Goal: Task Accomplishment & Management: Complete application form

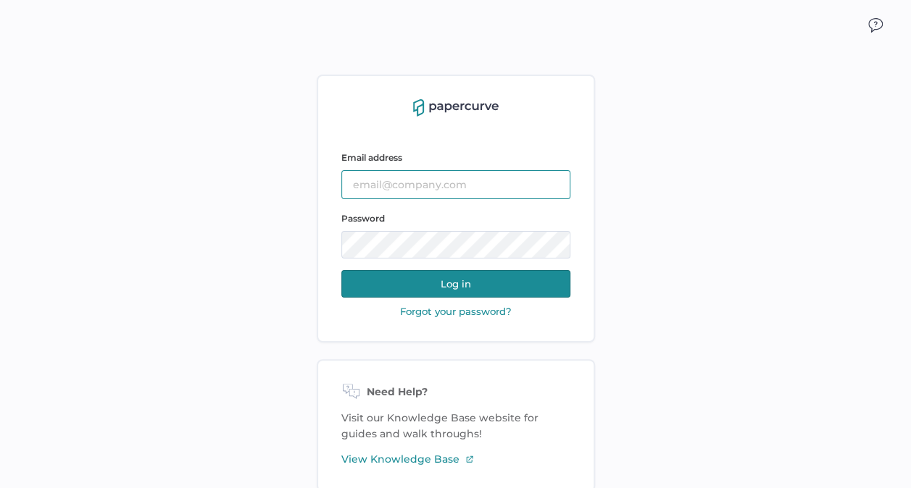
type input "[EMAIL_ADDRESS][DOMAIN_NAME]"
click at [410, 283] on button "Log in" at bounding box center [455, 284] width 229 height 28
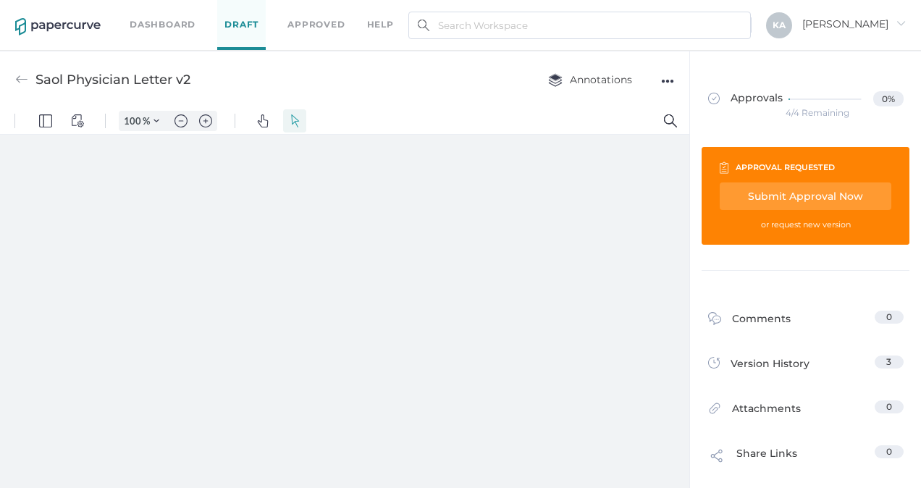
type input "88"
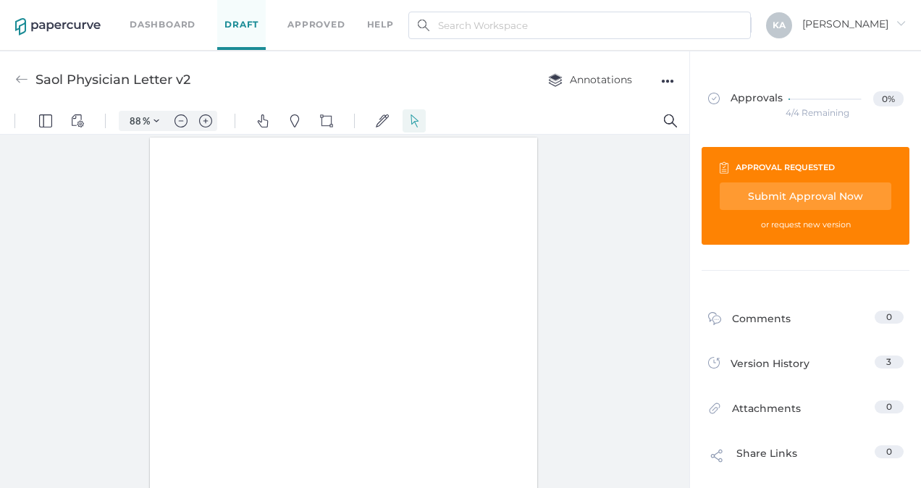
scroll to position [1, 0]
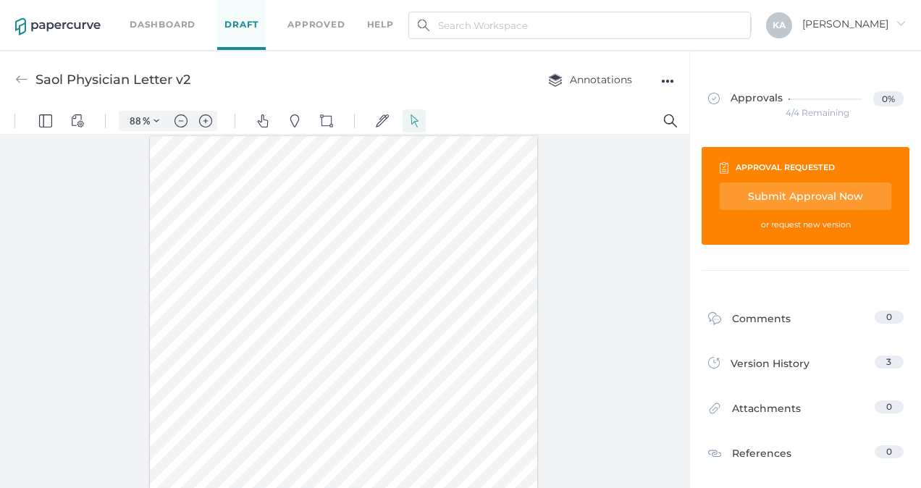
click at [170, 28] on link "Dashboard" at bounding box center [163, 25] width 66 height 16
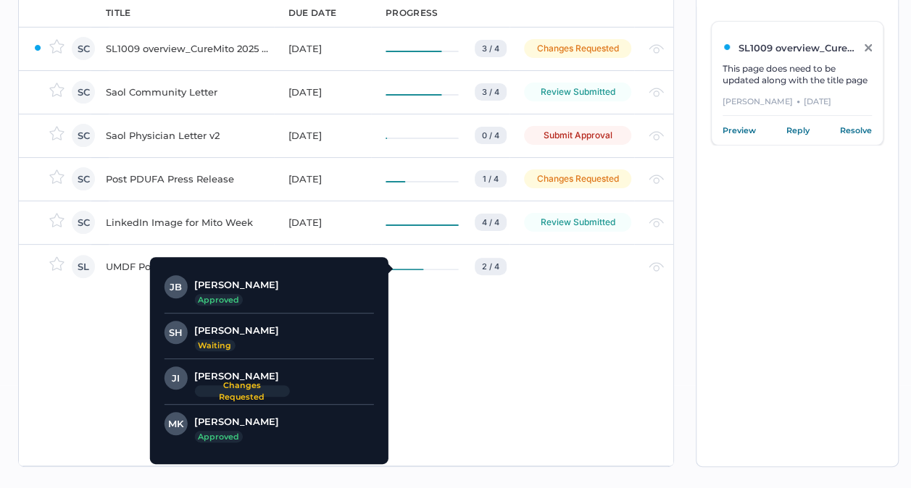
scroll to position [101, 0]
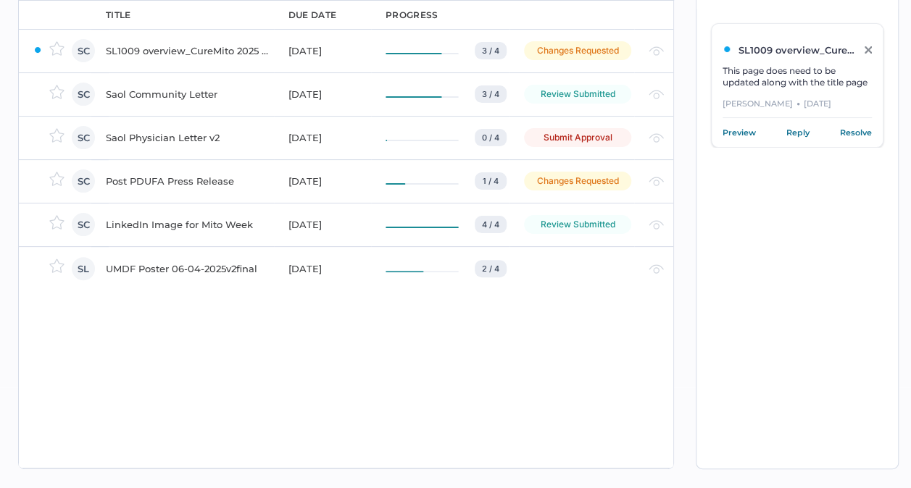
click at [138, 270] on div "UMDF Poster 06-04-2025v2final" at bounding box center [188, 268] width 165 height 17
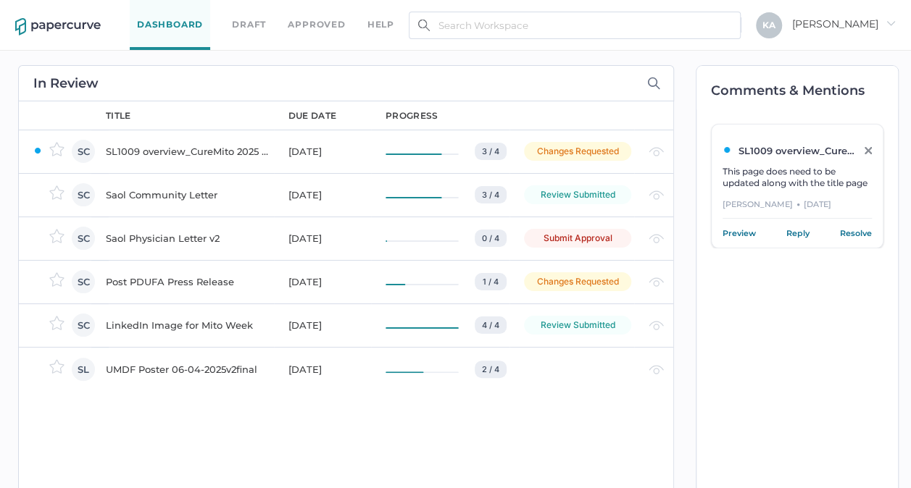
click at [225, 147] on div "SL1009 overview_CureMito 2025 congress_for PRC" at bounding box center [188, 151] width 165 height 17
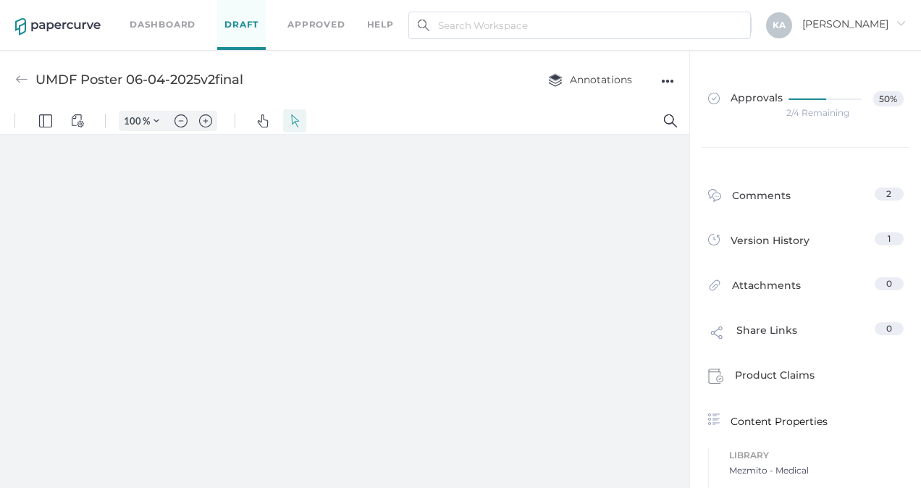
type input "88"
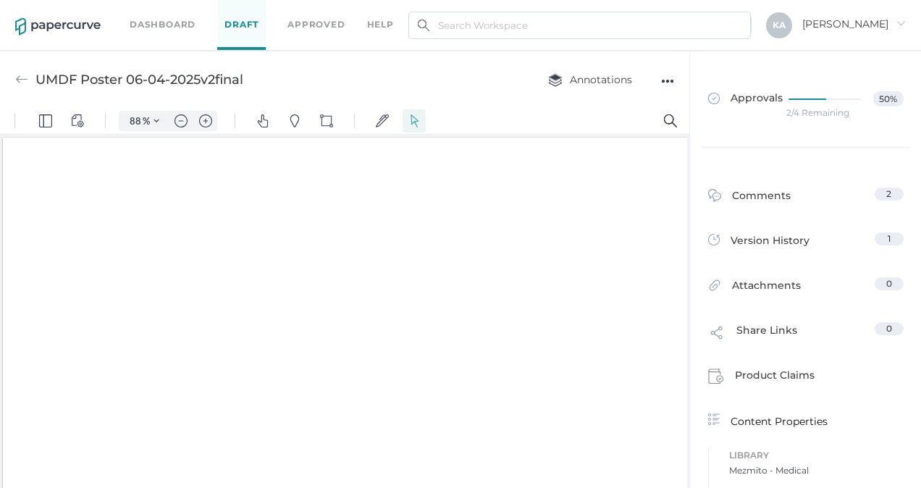
scroll to position [2, 0]
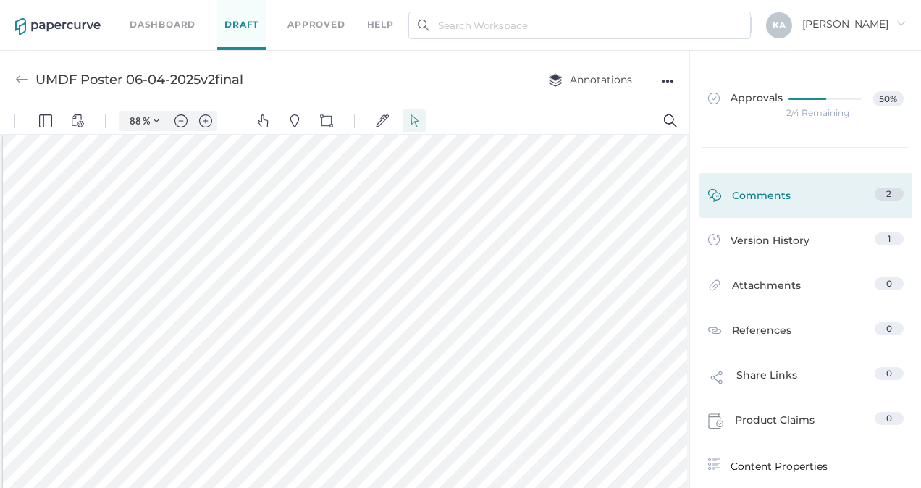
click at [675, 62] on div "Comments" at bounding box center [640, 49] width 70 height 23
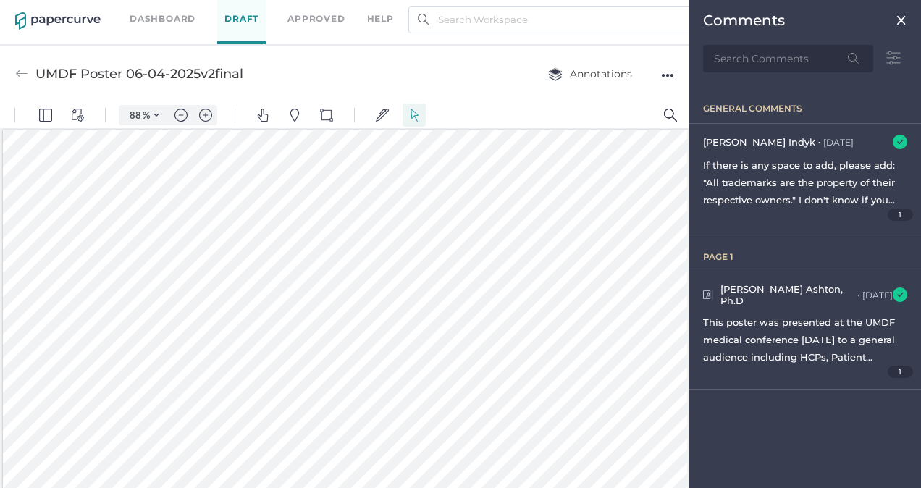
click at [690, 387] on img at bounding box center [345, 387] width 690 height 0
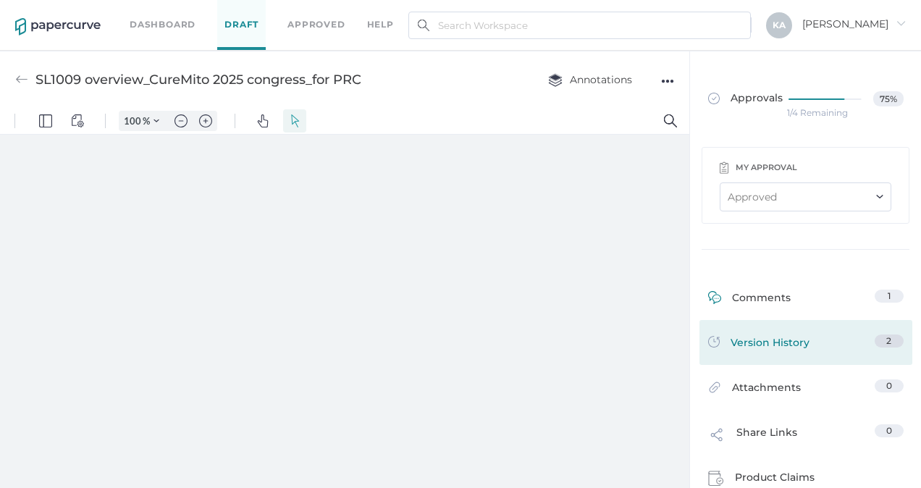
type input "88"
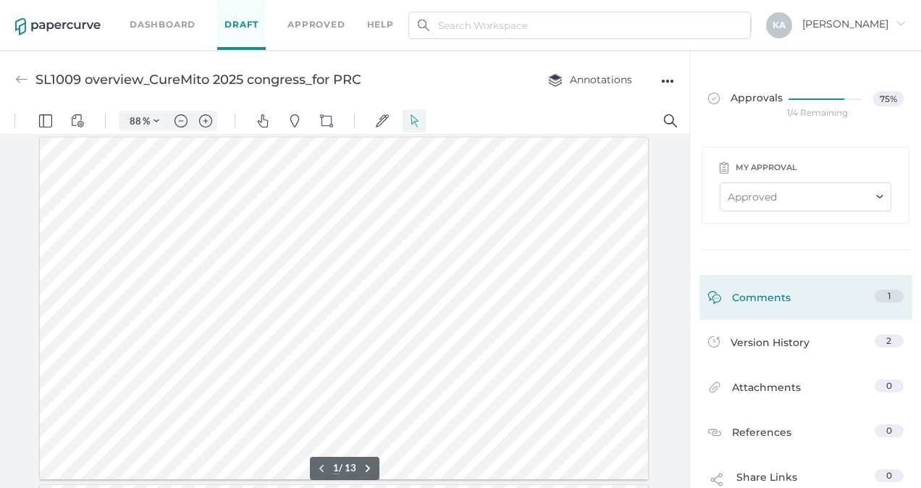
click at [759, 292] on div "Comments" at bounding box center [749, 301] width 83 height 22
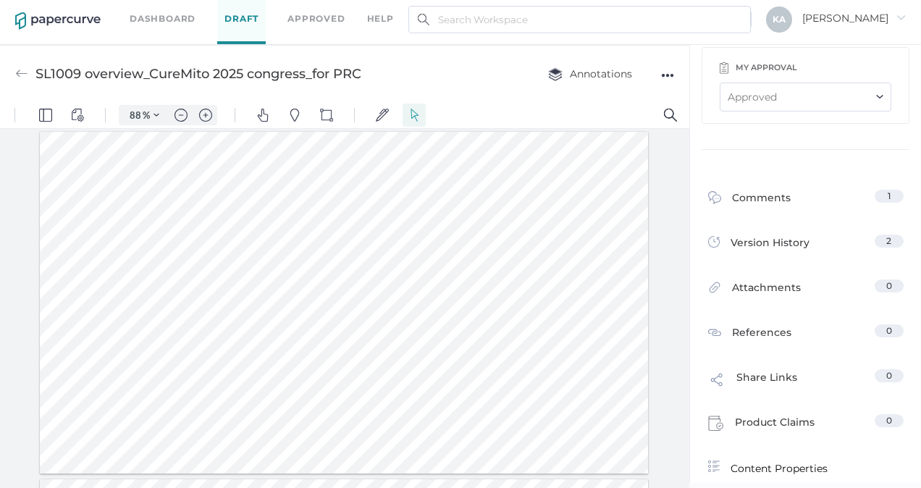
scroll to position [0, 0]
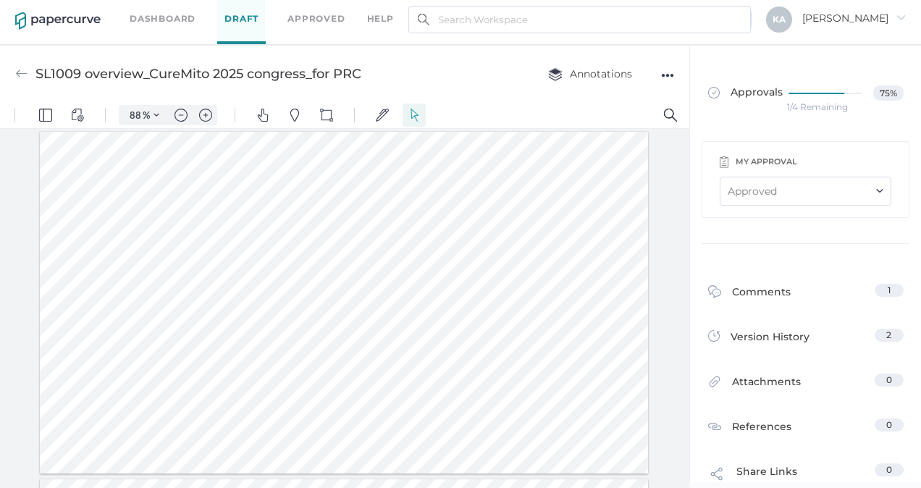
click at [164, 17] on link "Dashboard" at bounding box center [163, 19] width 66 height 16
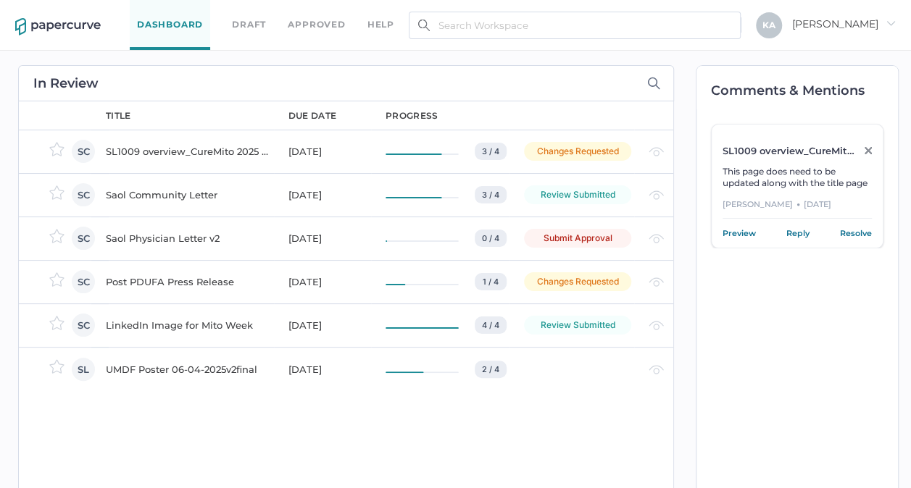
click at [159, 238] on div "Saol Physician Letter v2" at bounding box center [188, 238] width 165 height 17
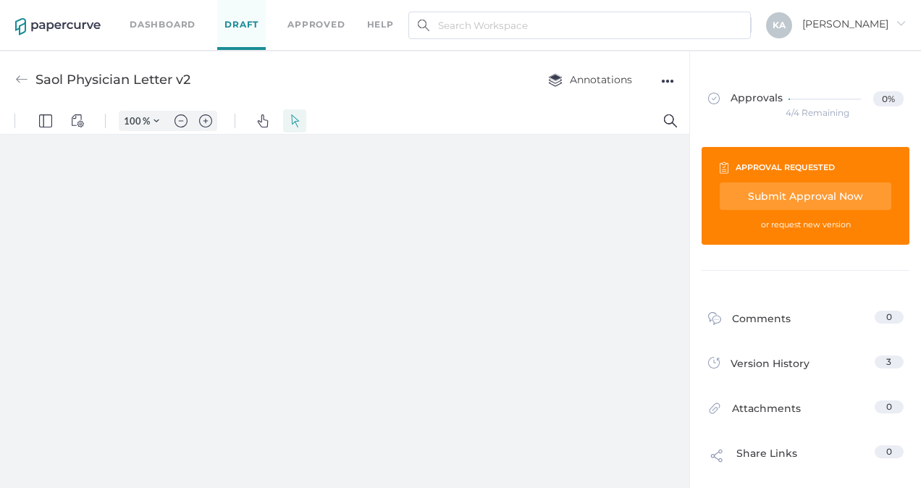
type input "88"
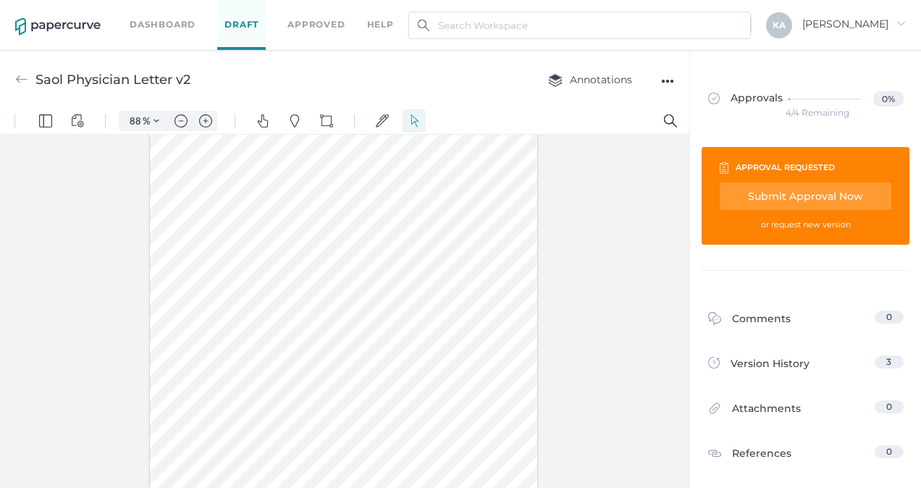
scroll to position [122, 0]
click at [699, 192] on div "Submit Approval Now" at bounding box center [694, 193] width 9 height 16
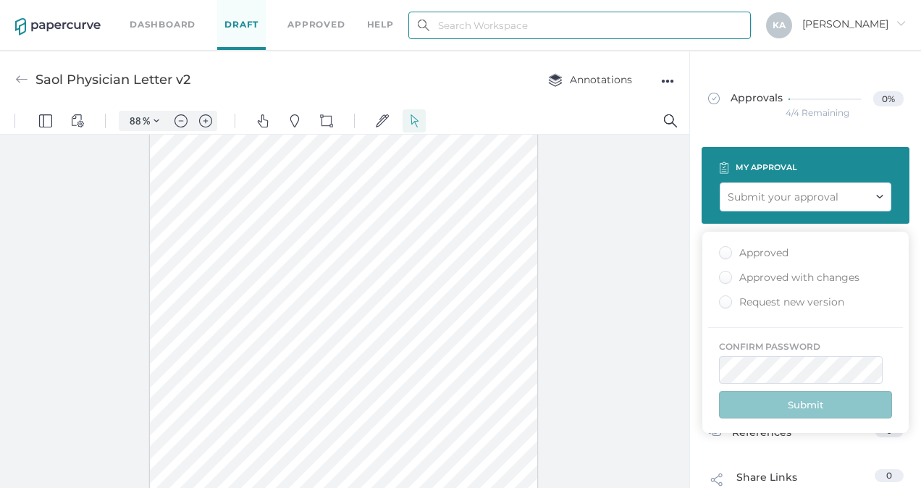
type input "kashton@saolrx.com"
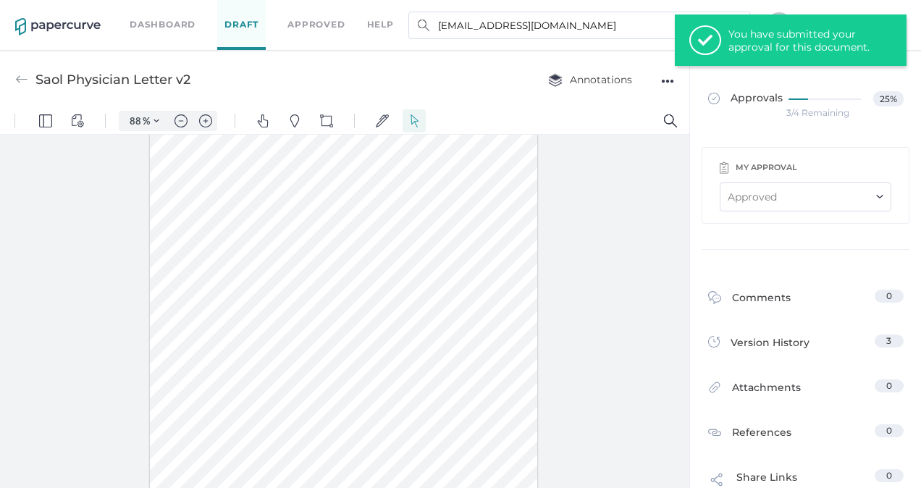
click at [156, 30] on link "Dashboard" at bounding box center [163, 25] width 66 height 16
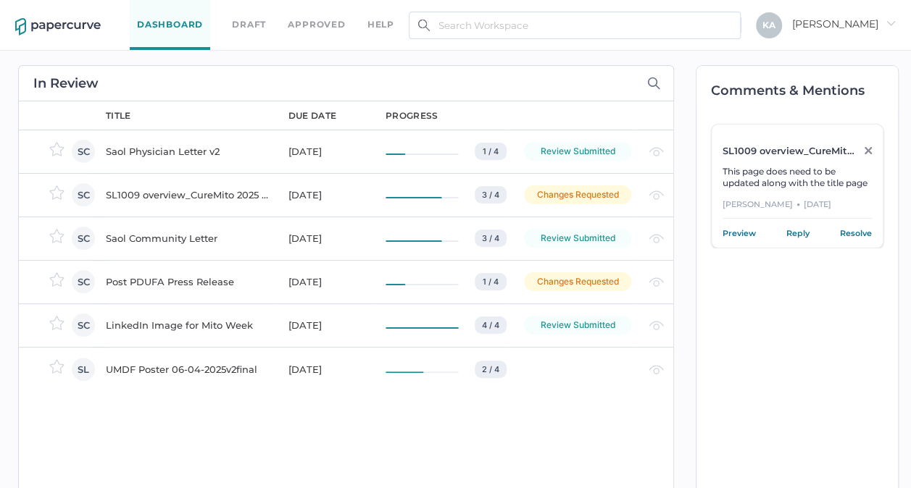
click at [172, 275] on div "Post PDUFA Press Release" at bounding box center [188, 281] width 165 height 17
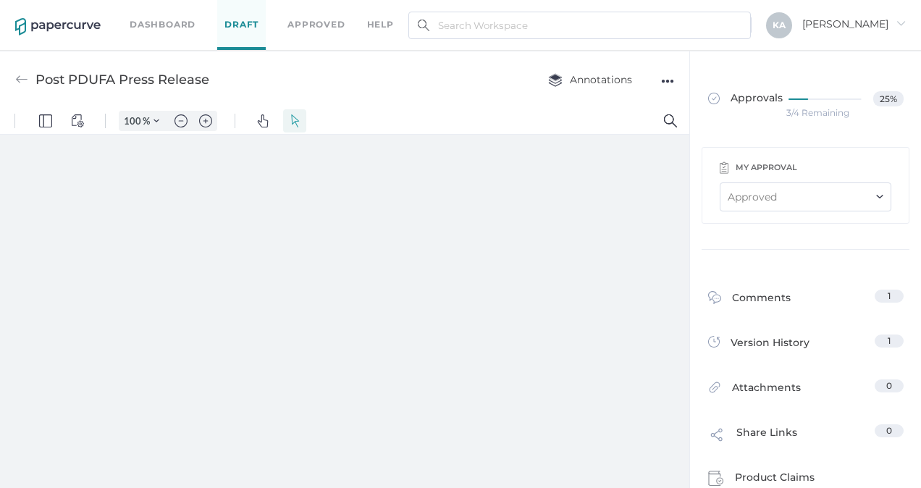
type input "88"
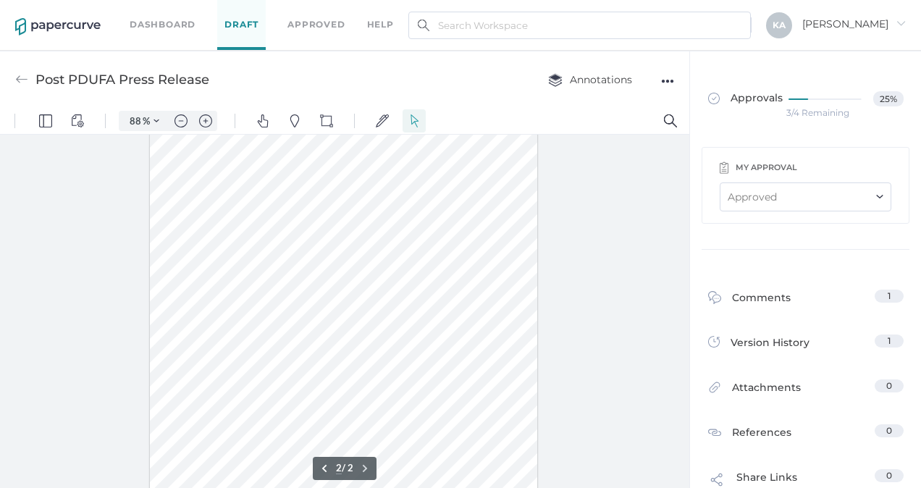
scroll to position [90, 0]
type input "1"
click at [170, 22] on link "Dashboard" at bounding box center [163, 25] width 66 height 16
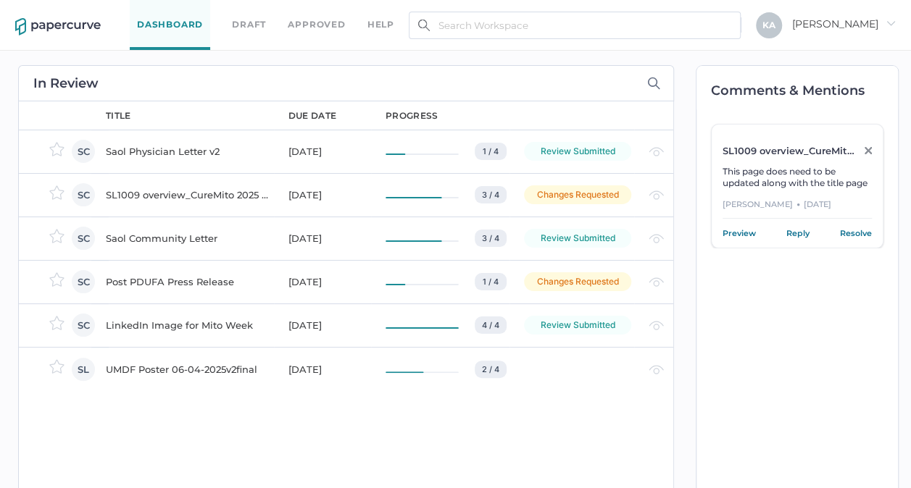
click at [245, 22] on link "Draft" at bounding box center [249, 25] width 34 height 16
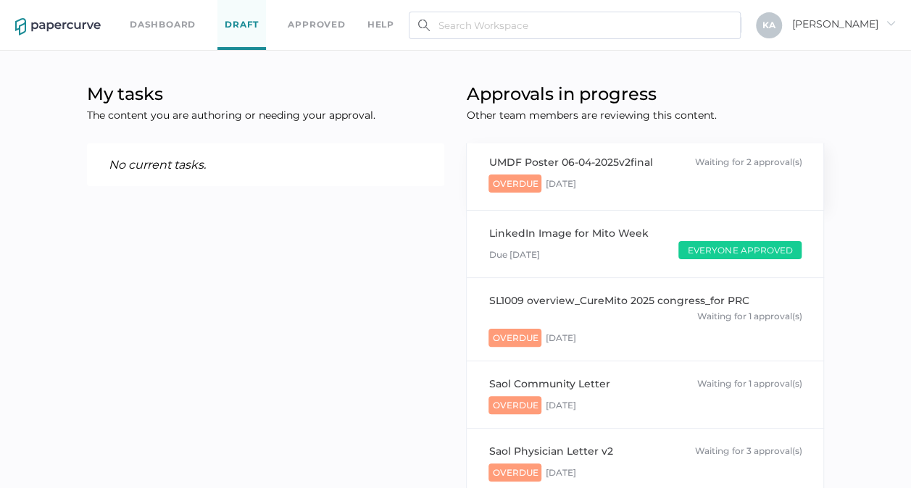
click at [527, 180] on span "Overdue" at bounding box center [514, 184] width 53 height 18
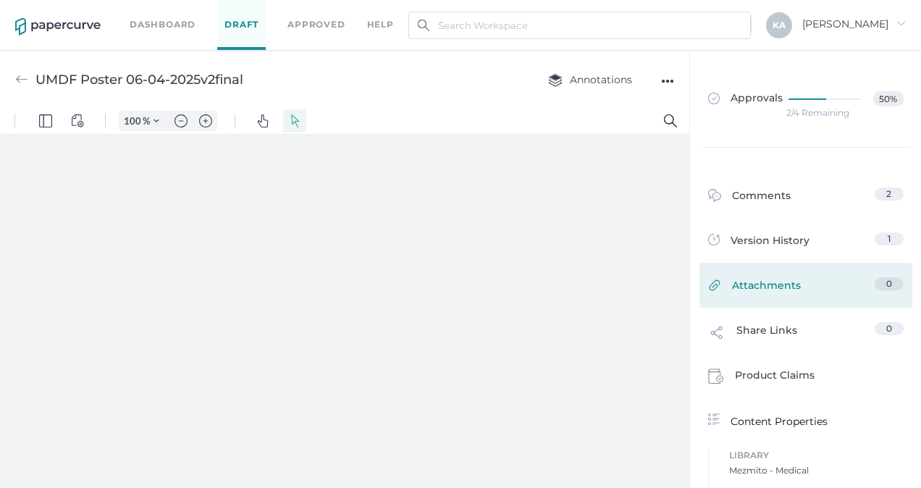
type input "88"
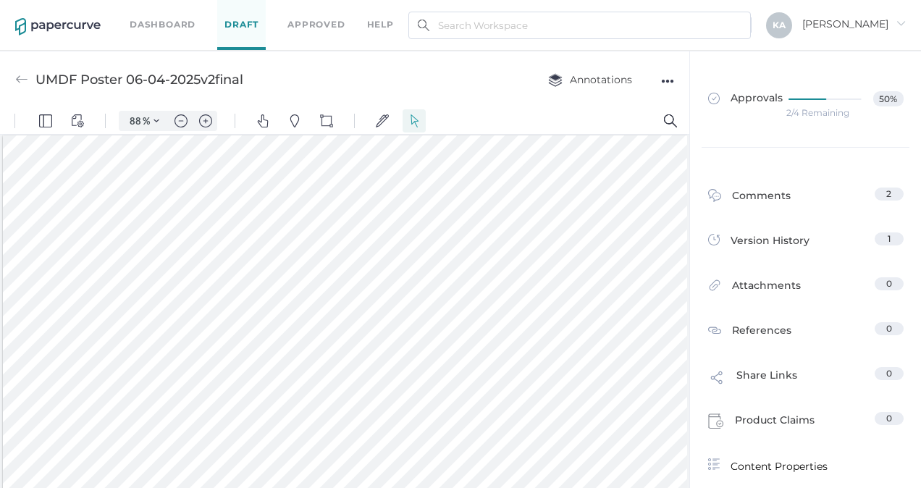
click at [321, 30] on link "Approved" at bounding box center [316, 25] width 57 height 16
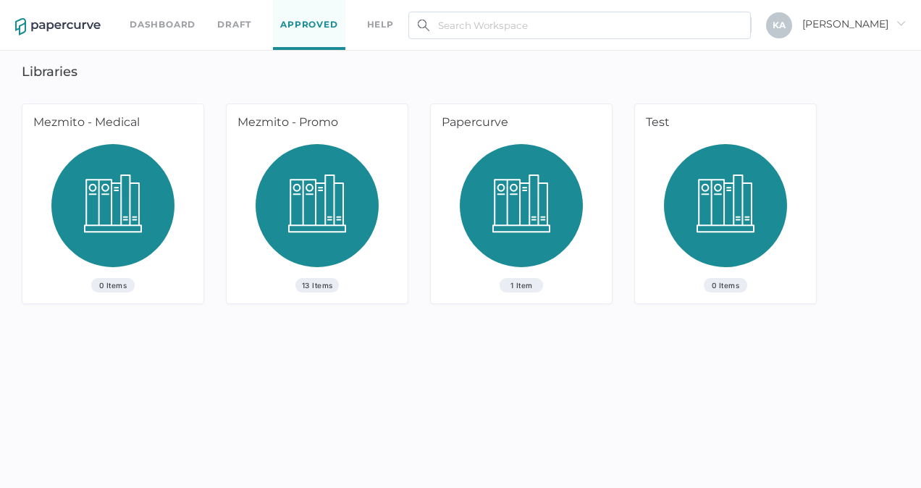
click at [232, 26] on link "Draft" at bounding box center [234, 25] width 34 height 16
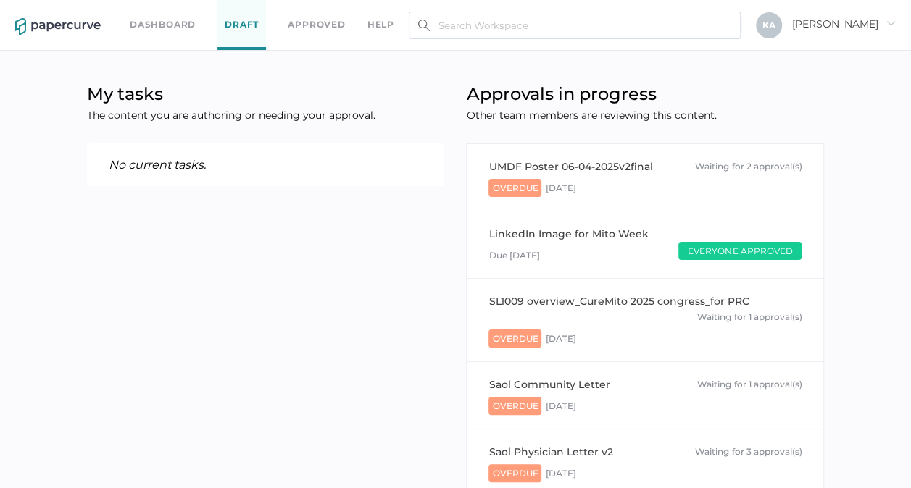
click at [166, 30] on link "Dashboard" at bounding box center [163, 25] width 66 height 16
